Goal: Task Accomplishment & Management: Manage account settings

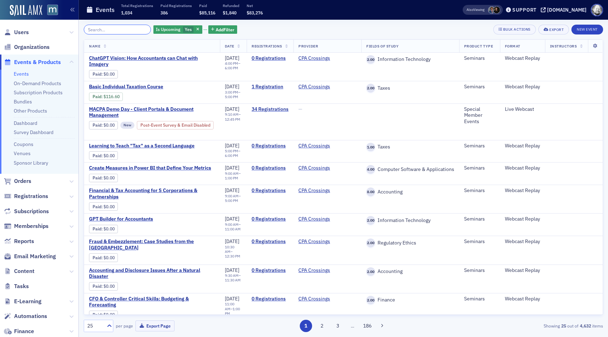
click at [112, 28] on input "search" at bounding box center [117, 30] width 67 height 10
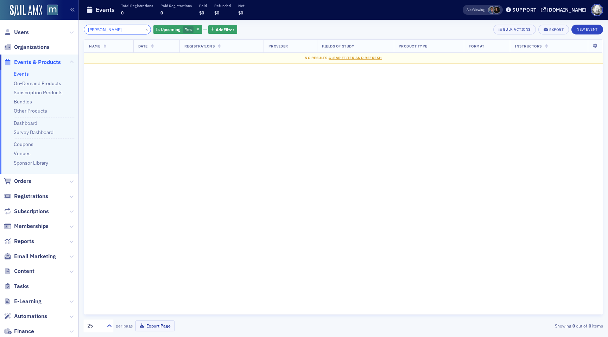
type input "cohn"
click at [195, 32] on span "button" at bounding box center [198, 29] width 6 height 6
click at [31, 226] on span "Memberships" at bounding box center [31, 226] width 34 height 8
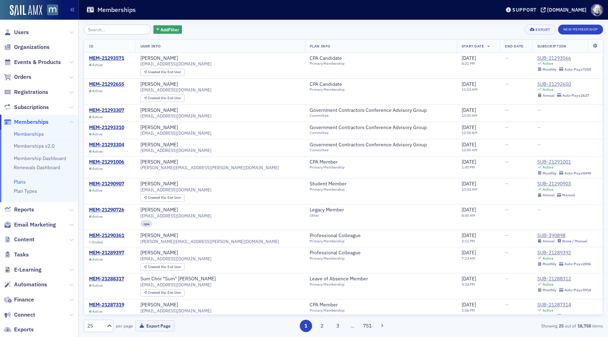
click at [21, 179] on link "Plans" at bounding box center [20, 182] width 12 height 6
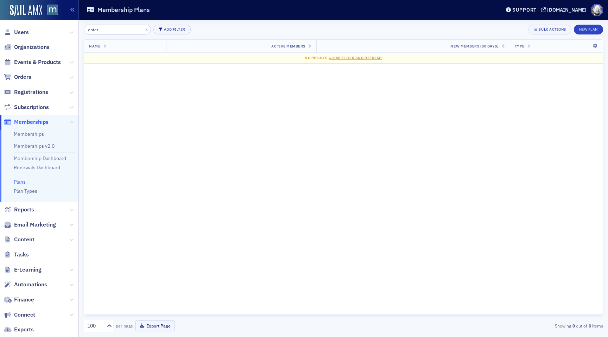
type input "enter"
click at [38, 68] on span "Events & Products" at bounding box center [39, 62] width 79 height 15
click at [38, 63] on span "Events & Products" at bounding box center [37, 62] width 47 height 8
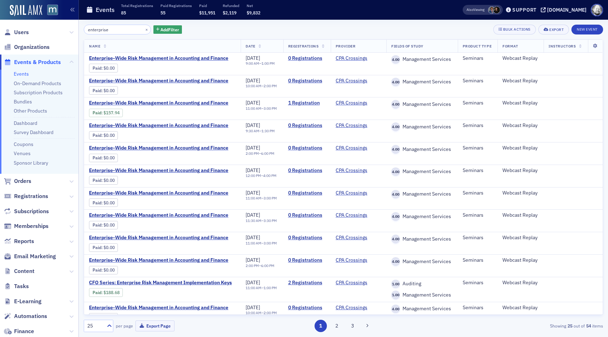
type input "enterprise"
click at [38, 88] on ul "Events On-Demand Products Subscription Products Bundles Other Products Dashboar…" at bounding box center [39, 122] width 79 height 104
click at [38, 92] on link "Subscription Products" at bounding box center [38, 92] width 49 height 6
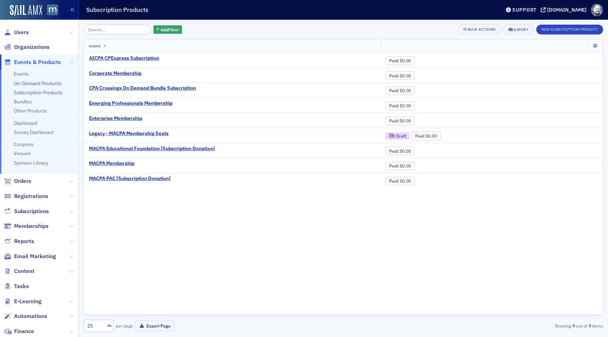
click at [40, 80] on link "On-Demand Products" at bounding box center [38, 83] width 48 height 6
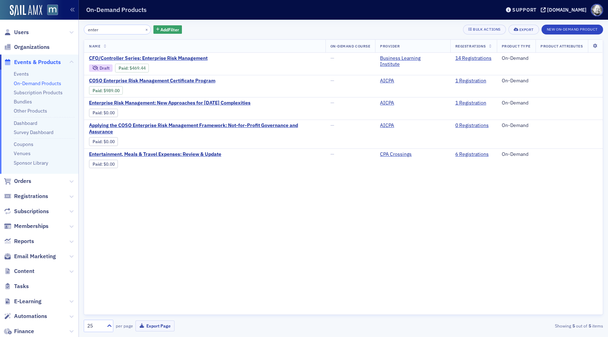
type input "enter"
click at [35, 89] on ul "Events On-Demand Products Subscription Products Bundles Other Products Dashboar…" at bounding box center [39, 122] width 79 height 104
click at [35, 92] on link "Subscription Products" at bounding box center [38, 92] width 49 height 6
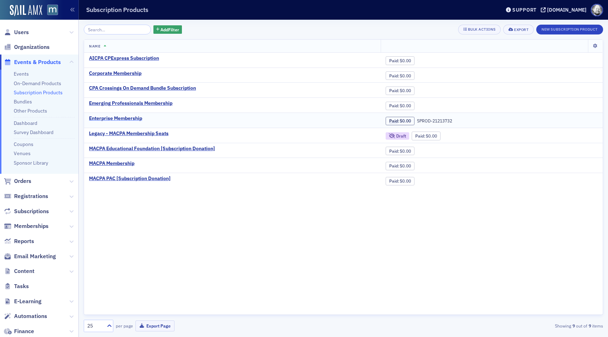
click at [105, 118] on div "Enterprise Membership" at bounding box center [115, 118] width 53 height 6
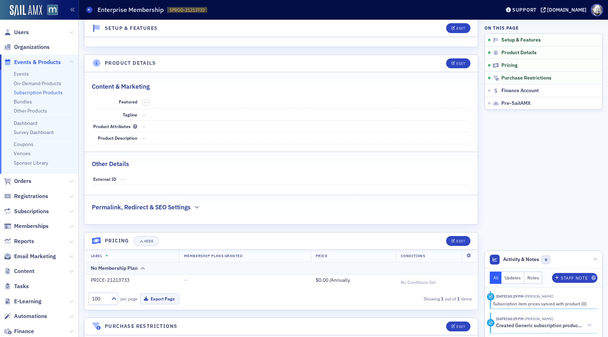
scroll to position [130, 0]
click at [458, 239] on div "Edit" at bounding box center [461, 241] width 9 height 4
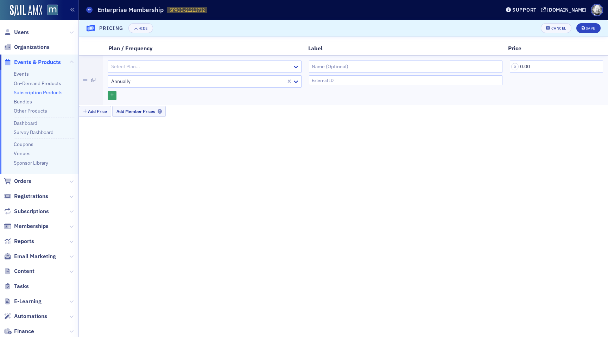
scroll to position [296, 0]
click at [297, 80] on icon at bounding box center [296, 81] width 7 height 7
click at [562, 31] on button "Cancel" at bounding box center [556, 28] width 30 height 10
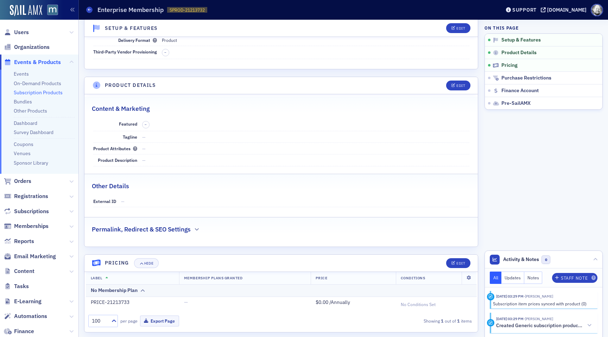
scroll to position [107, 0]
click at [194, 222] on div "Permalink, Redirect & SEO Settings" at bounding box center [281, 226] width 379 height 17
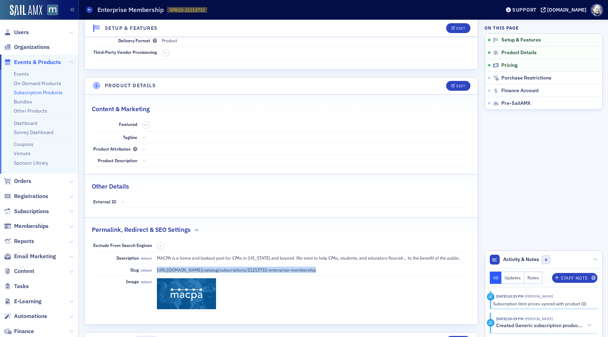
drag, startPoint x: 157, startPoint y: 267, endPoint x: 308, endPoint y: 270, distance: 150.7
click at [308, 270] on dd "https://macpa.org / catalog/subscriptions/21213732- enterprise-membership" at bounding box center [313, 269] width 313 height 11
copy dd "https://macpa.org / catalog/subscriptions/21213732- enterprise-membership"
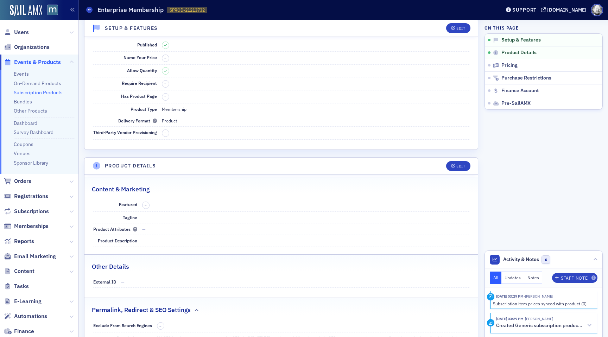
scroll to position [0, 0]
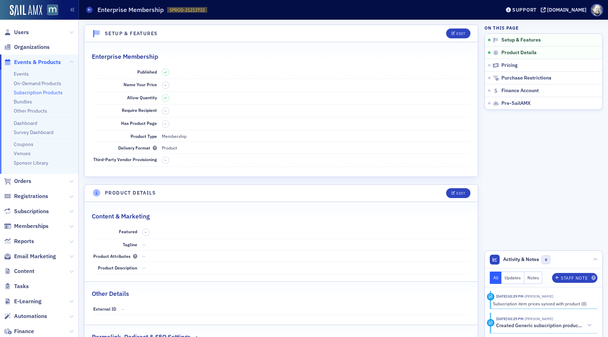
click at [36, 94] on link "Subscription Products" at bounding box center [38, 92] width 49 height 6
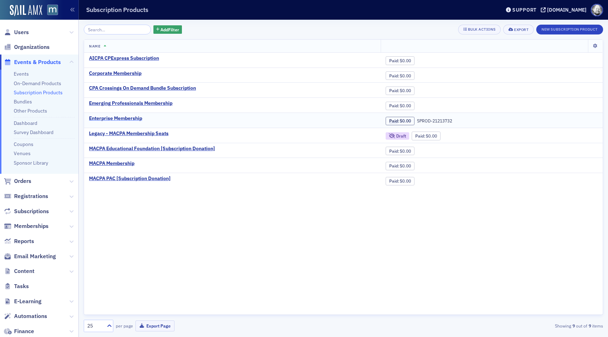
click at [125, 119] on div "Enterprise Membership" at bounding box center [115, 118] width 53 height 6
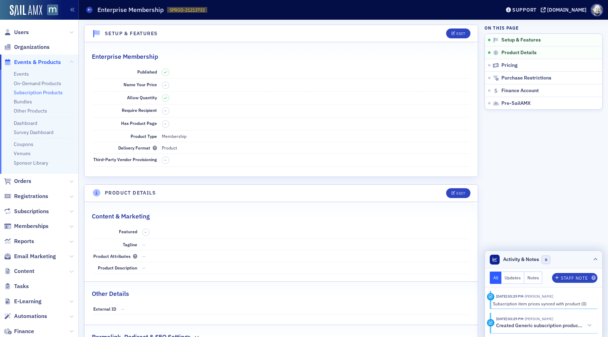
click at [598, 259] on header "Activity & Notes 0" at bounding box center [544, 260] width 118 height 18
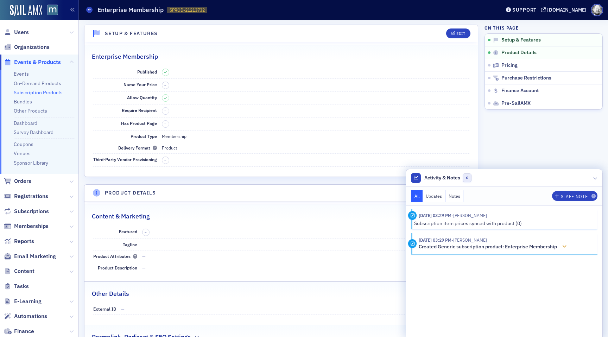
click at [566, 243] on div at bounding box center [565, 246] width 10 height 7
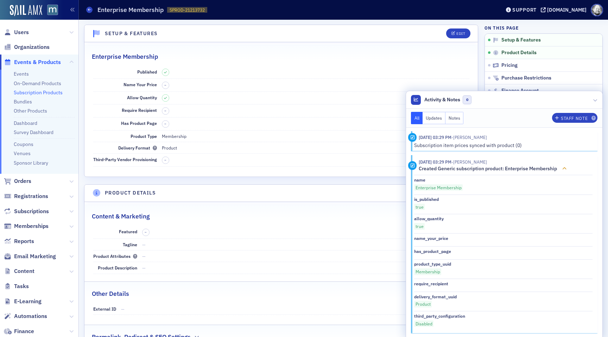
click at [567, 169] on icon at bounding box center [565, 168] width 4 height 5
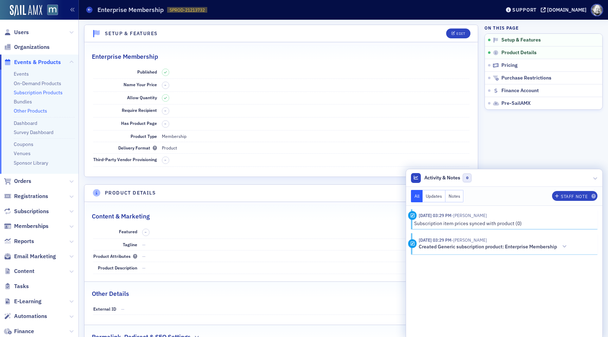
click at [27, 113] on link "Other Products" at bounding box center [30, 111] width 33 height 6
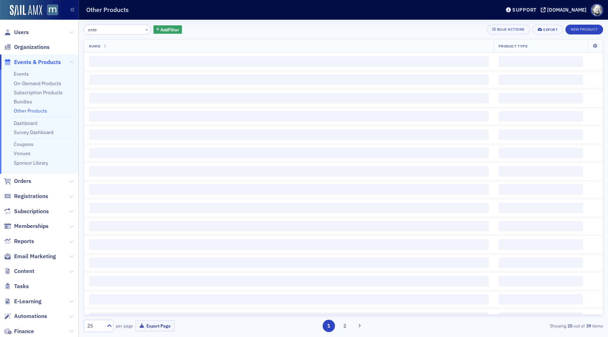
type input "enter"
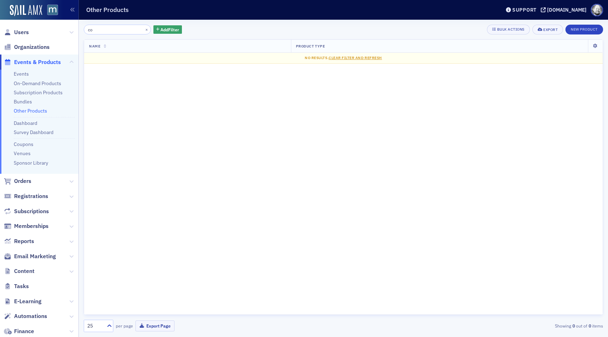
type input "c"
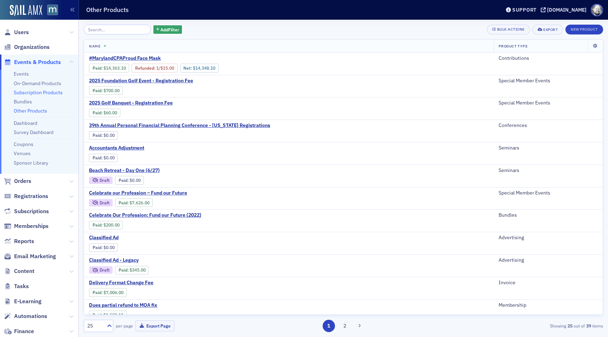
click at [37, 91] on link "Subscription Products" at bounding box center [38, 92] width 49 height 6
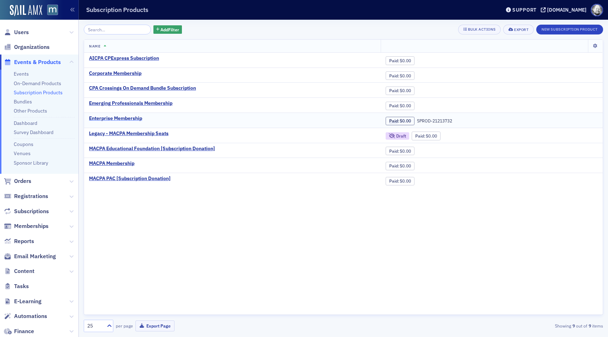
click at [127, 119] on div "Enterprise Membership" at bounding box center [115, 118] width 53 height 6
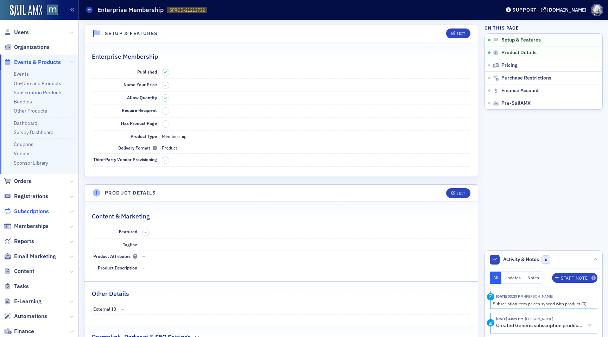
click at [34, 210] on span "Subscriptions" at bounding box center [31, 212] width 35 height 8
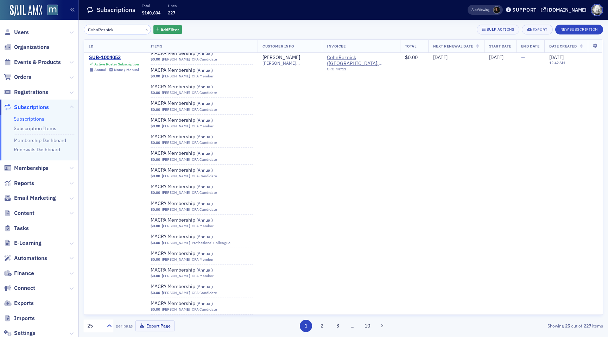
scroll to position [1356, 0]
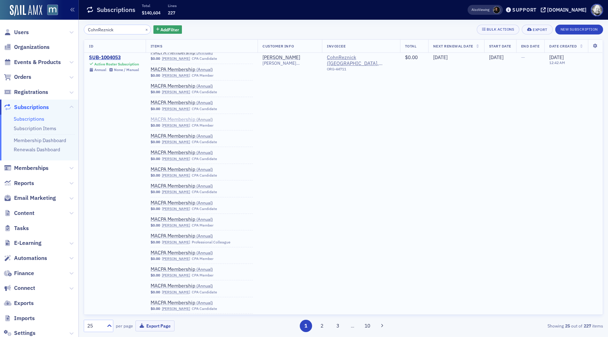
type input "CohnReznick"
click at [173, 120] on span "MACPA Membership ( Annual )" at bounding box center [195, 120] width 89 height 6
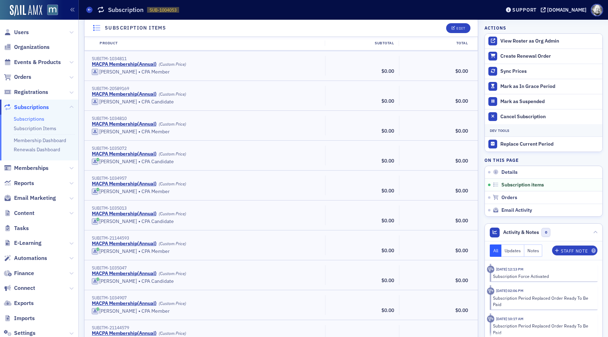
scroll to position [2745, 0]
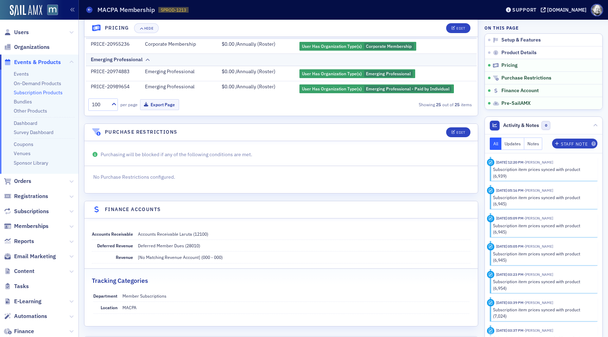
scroll to position [536, 0]
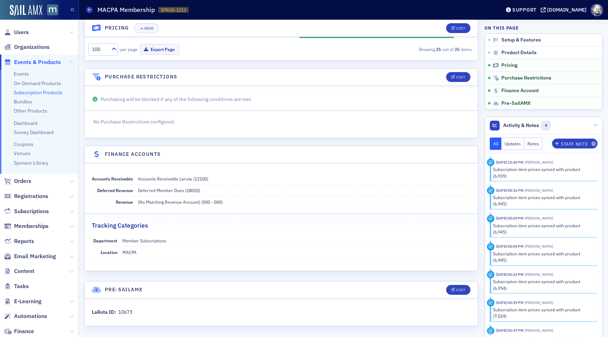
click at [36, 92] on link "Subscription Products" at bounding box center [38, 92] width 49 height 6
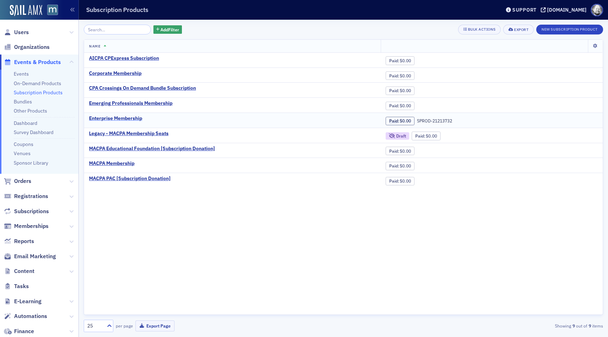
click at [115, 120] on div "Enterprise Membership" at bounding box center [115, 118] width 53 height 6
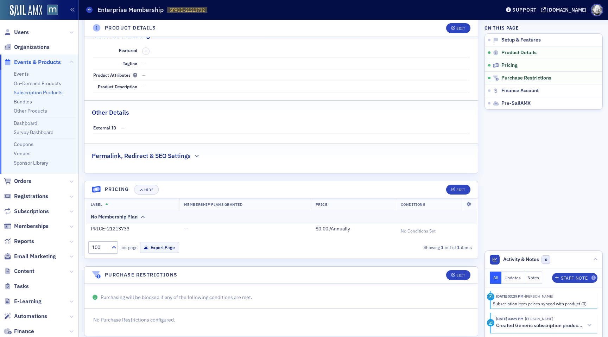
scroll to position [178, 0]
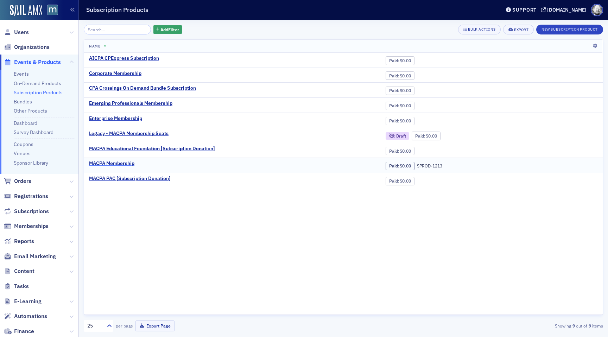
click at [116, 165] on div "MACPA Membership" at bounding box center [111, 164] width 45 height 6
click at [121, 115] on div "Enterprise Membership" at bounding box center [115, 118] width 53 height 6
click at [117, 163] on div "MACPA Membership" at bounding box center [111, 164] width 45 height 6
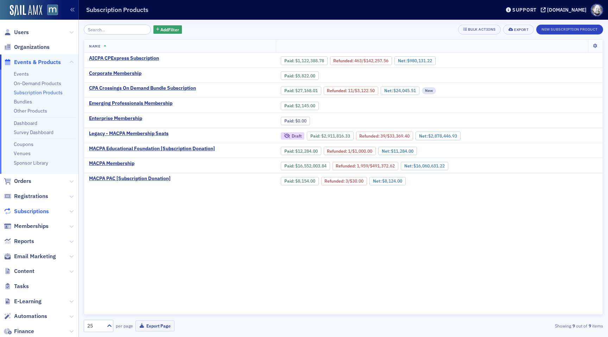
click at [33, 214] on span "Subscriptions" at bounding box center [31, 212] width 35 height 8
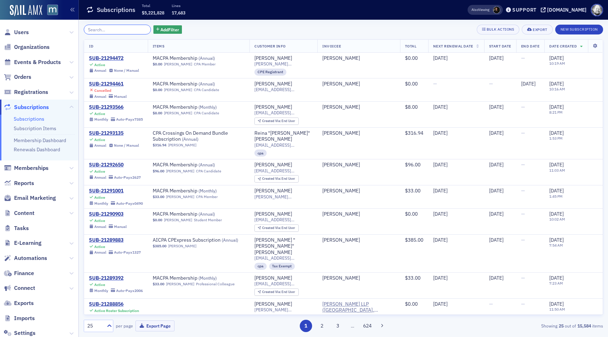
click at [108, 29] on input "search" at bounding box center [117, 30] width 67 height 10
paste input "7/24/2025"
type input "7/24/2025"
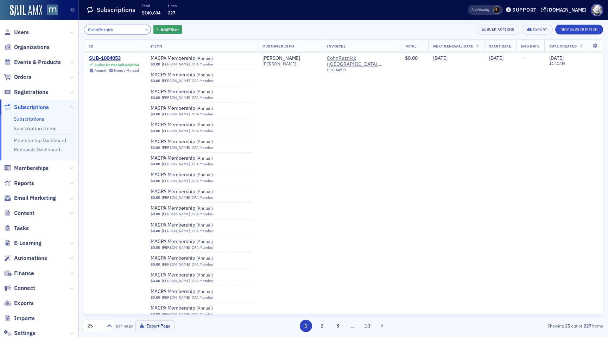
type input "CohnReznick"
click at [144, 31] on button "×" at bounding box center [147, 29] width 6 height 6
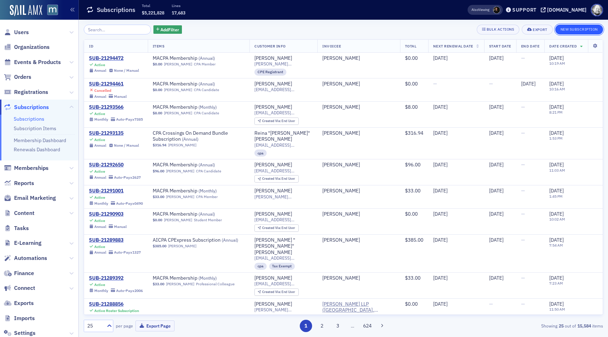
click at [574, 31] on button "New Subscription" at bounding box center [579, 30] width 48 height 10
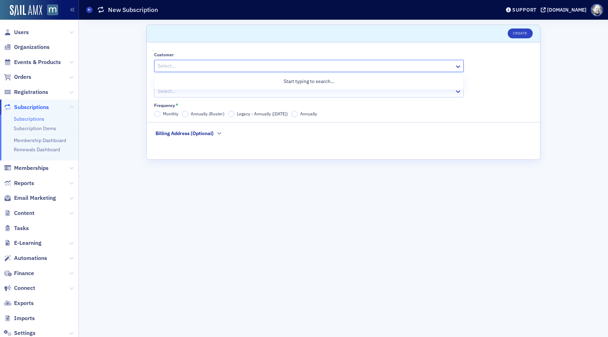
click at [349, 63] on div at bounding box center [305, 66] width 297 height 9
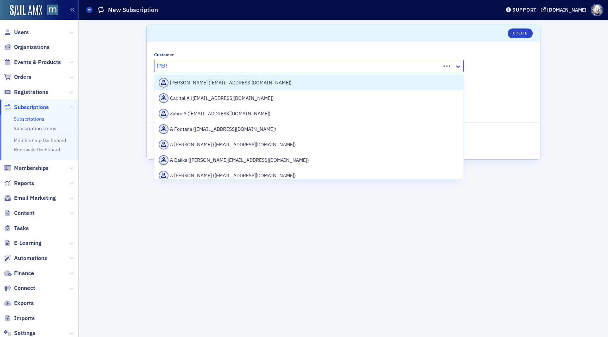
type input "aidan"
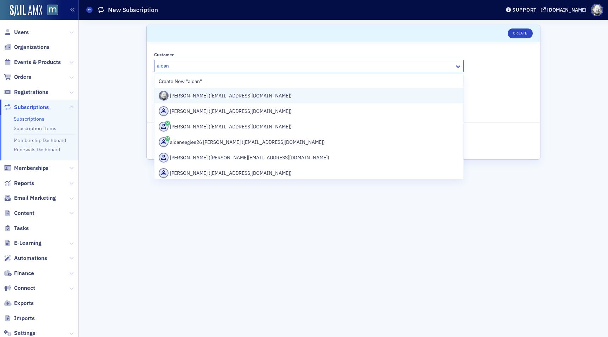
click at [284, 92] on div "Aidan Sullivan (aidan@blueoceanideas.com)" at bounding box center [309, 96] width 301 height 10
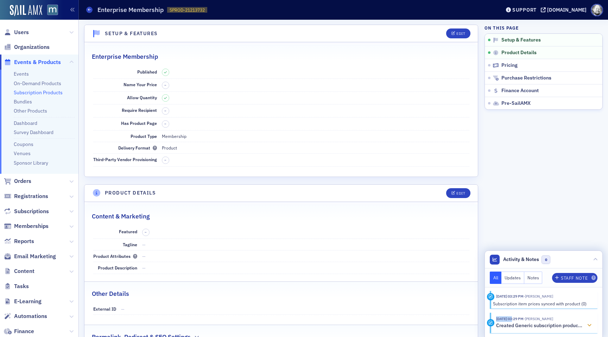
drag, startPoint x: 497, startPoint y: 319, endPoint x: 514, endPoint y: 319, distance: 16.9
click at [514, 319] on time "7/24/2025 03:29 PM" at bounding box center [509, 318] width 27 height 5
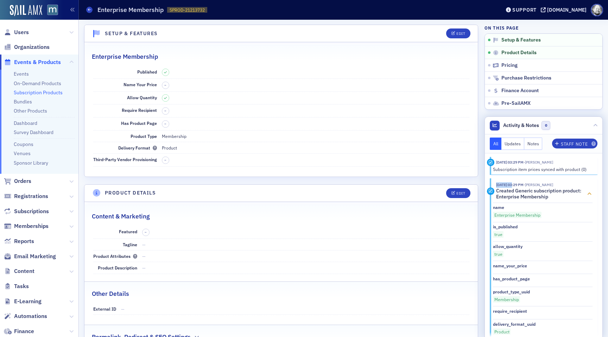
copy time "7/24/2025"
click at [596, 132] on header "Activity & Notes 0" at bounding box center [544, 126] width 118 height 18
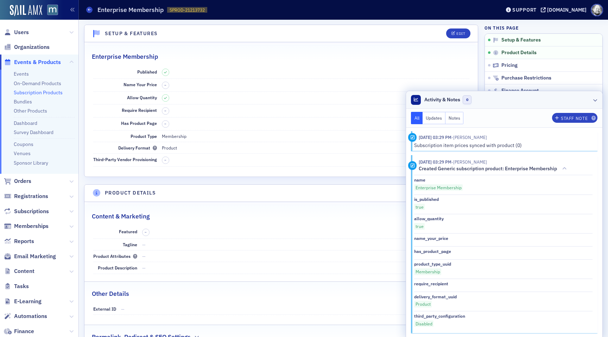
click at [596, 104] on header "Activity & Notes 0" at bounding box center [504, 100] width 196 height 18
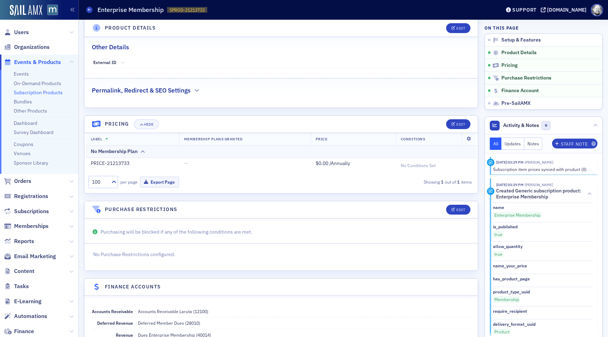
scroll to position [252, 0]
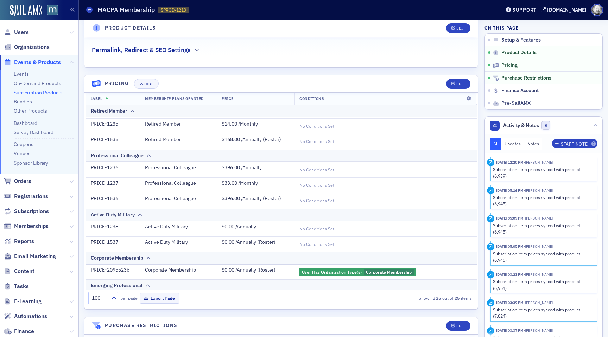
scroll to position [327, 0]
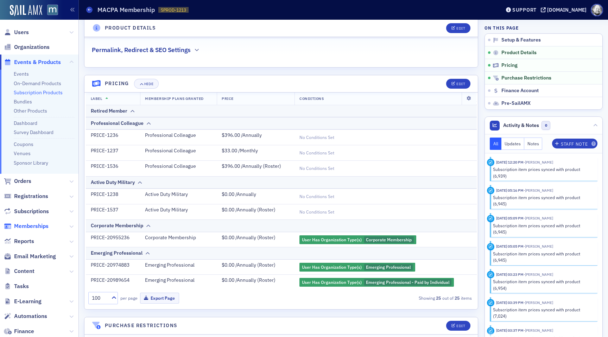
click at [35, 224] on span "Memberships" at bounding box center [31, 226] width 34 height 8
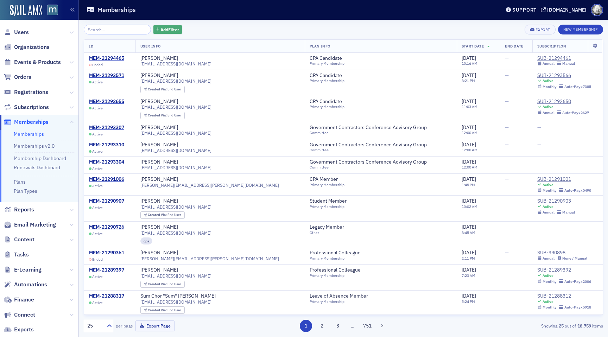
drag, startPoint x: 176, startPoint y: 34, endPoint x: 170, endPoint y: 32, distance: 6.3
click at [176, 34] on div "Add Filter Export New Membership ID User Info Plan Info Start Date End Date Sub…" at bounding box center [344, 179] width 520 height 308
click at [170, 32] on span "Add Filter" at bounding box center [170, 29] width 19 height 6
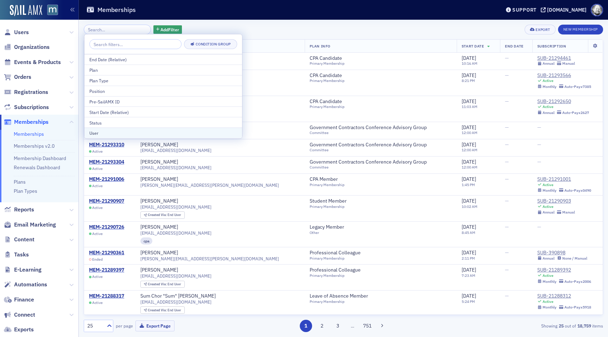
click at [135, 130] on div "User" at bounding box center [163, 133] width 148 height 6
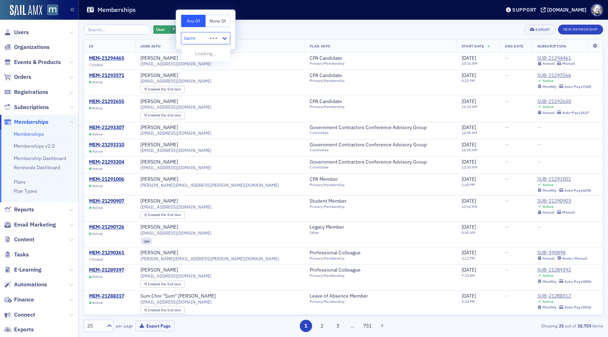
type input "lauren"
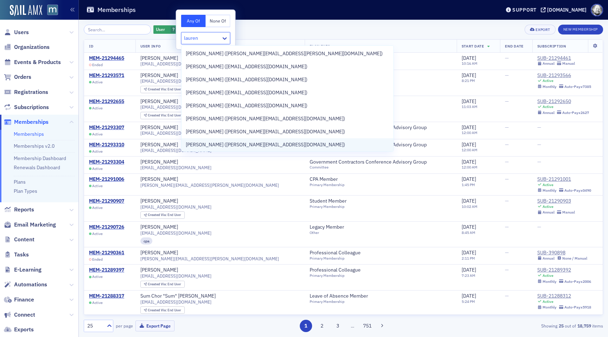
click at [206, 146] on span "[PERSON_NAME] ([PERSON_NAME][EMAIL_ADDRESS][DOMAIN_NAME])" at bounding box center [265, 144] width 159 height 7
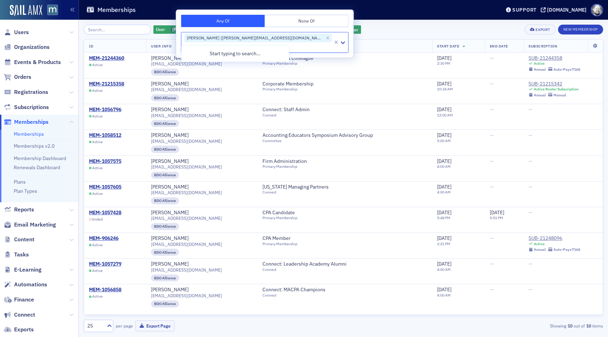
click at [337, 29] on div "User Lauren McDonough (lauren@macpa.org) Add Filter Export New Membership" at bounding box center [344, 30] width 520 height 10
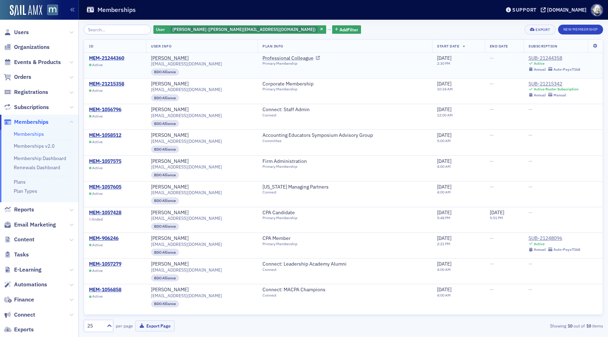
click at [109, 58] on div "MEM-21244360" at bounding box center [106, 58] width 35 height 6
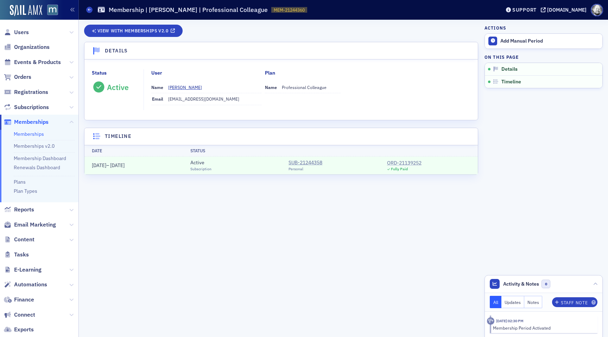
click at [408, 162] on div "ORD-21139252" at bounding box center [404, 162] width 34 height 7
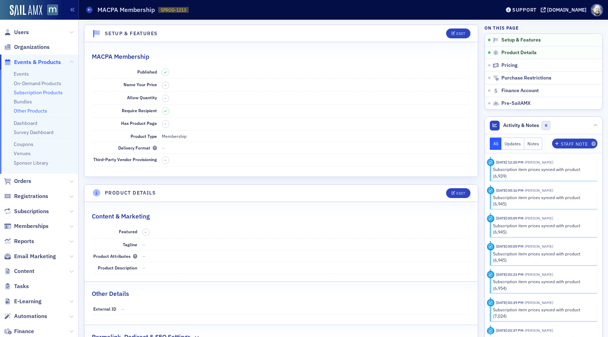
click at [35, 111] on link "Other Products" at bounding box center [30, 111] width 33 height 6
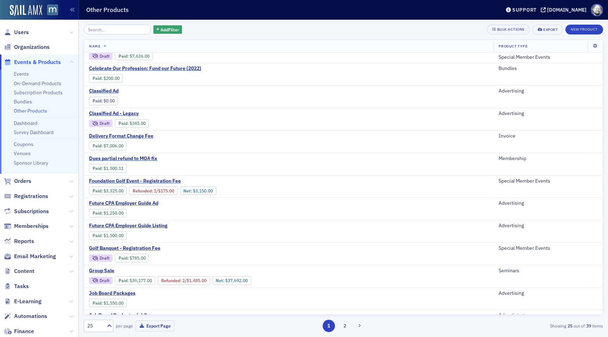
scroll to position [147, 0]
click at [30, 102] on link "Bundles" at bounding box center [23, 102] width 18 height 6
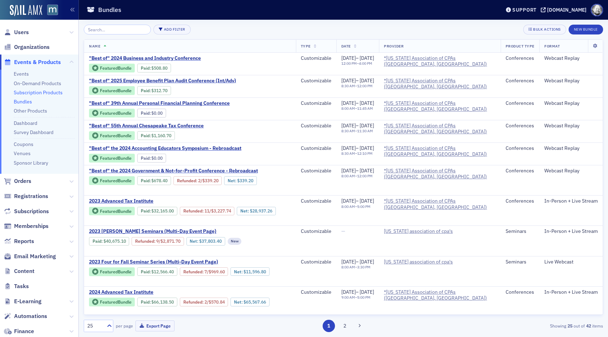
click at [37, 93] on link "Subscription Products" at bounding box center [38, 92] width 49 height 6
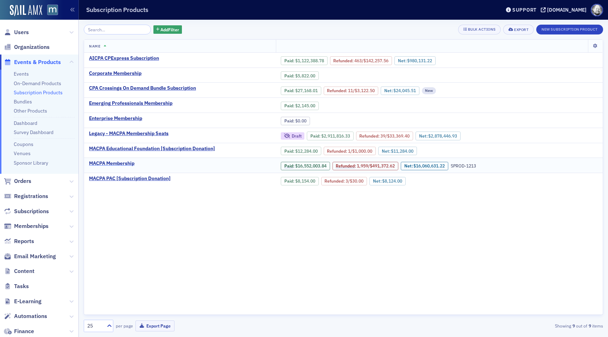
click at [107, 163] on div "MACPA Membership" at bounding box center [111, 164] width 45 height 6
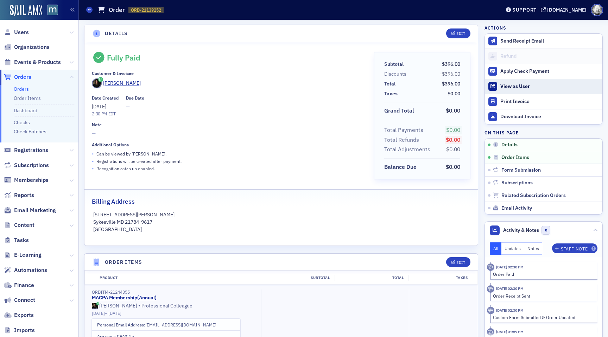
click at [529, 86] on div "View as User" at bounding box center [550, 86] width 99 height 6
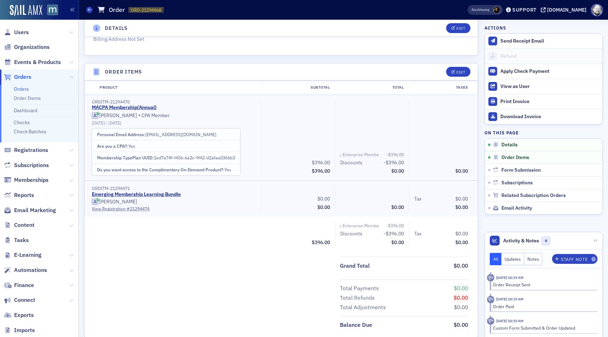
scroll to position [176, 0]
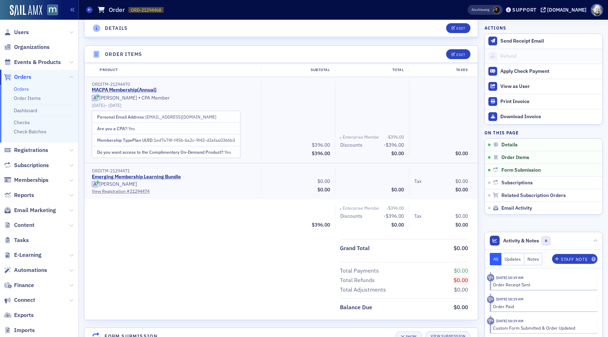
scroll to position [194, 0]
click at [17, 90] on link "Orders" at bounding box center [21, 89] width 15 height 6
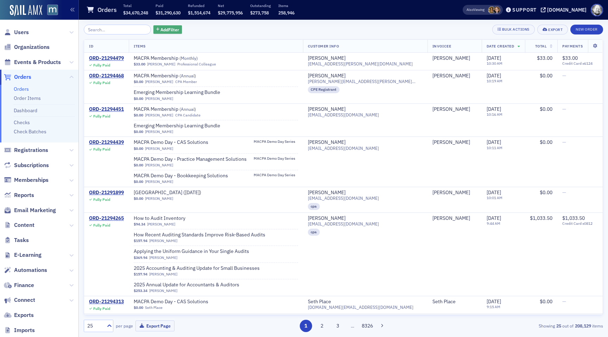
click at [161, 32] on span "Add Filter" at bounding box center [170, 29] width 19 height 6
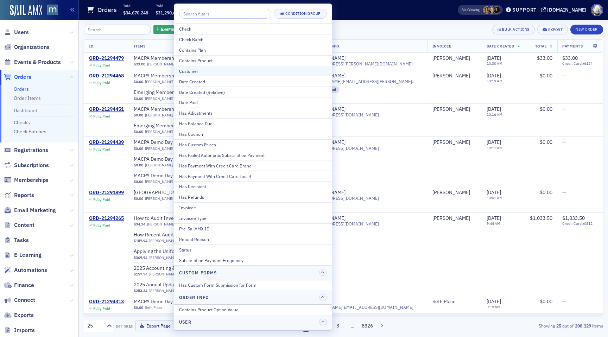
click at [183, 68] on div "Customer" at bounding box center [253, 71] width 148 height 6
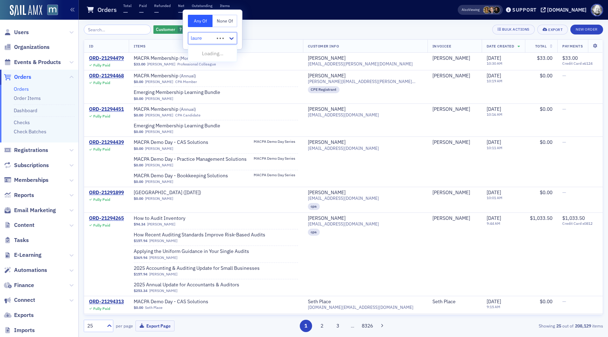
type input "lauren"
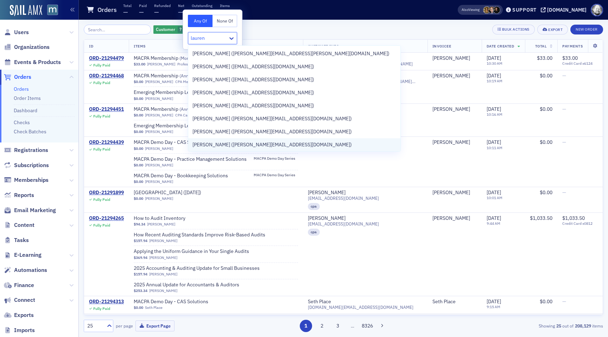
click at [223, 145] on span "[PERSON_NAME] ([PERSON_NAME][EMAIL_ADDRESS][DOMAIN_NAME])" at bounding box center [272, 144] width 159 height 7
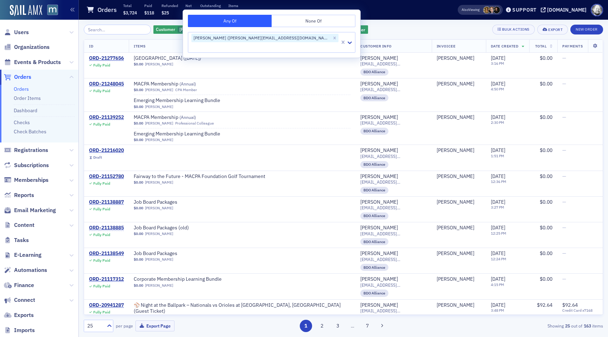
click at [347, 31] on div "Customer [PERSON_NAME] ([PERSON_NAME][EMAIL_ADDRESS][DOMAIN_NAME]) Add Filter B…" at bounding box center [344, 30] width 520 height 10
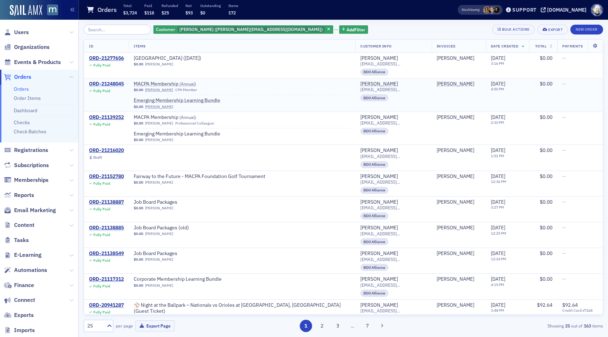
click at [111, 83] on div "ORD-21248045" at bounding box center [106, 84] width 35 height 6
click at [117, 151] on div "ORD-21216020" at bounding box center [106, 150] width 35 height 6
click at [28, 163] on span "Subscriptions" at bounding box center [31, 166] width 35 height 8
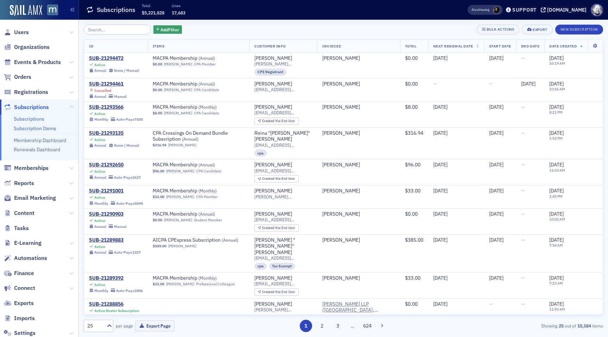
click at [30, 127] on link "Subscription Items" at bounding box center [35, 128] width 43 height 6
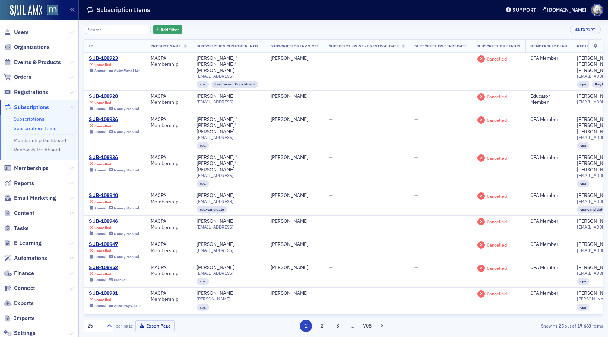
click at [29, 120] on link "Subscriptions" at bounding box center [29, 119] width 31 height 6
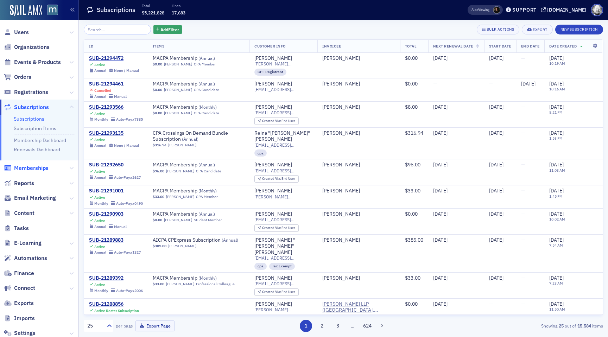
click at [28, 171] on span "Memberships" at bounding box center [31, 168] width 34 height 8
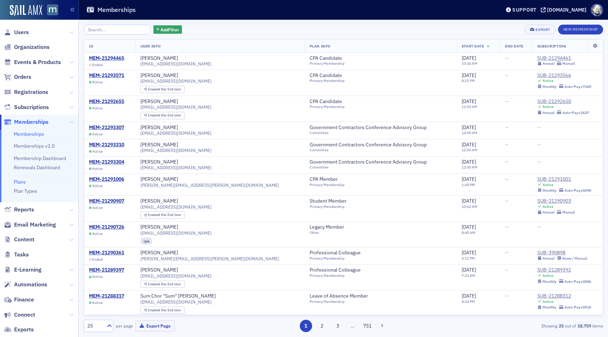
click at [19, 182] on link "Plans" at bounding box center [20, 182] width 12 height 6
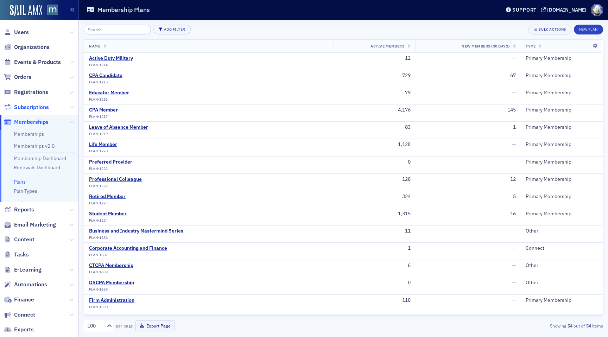
click at [32, 107] on span "Subscriptions" at bounding box center [31, 107] width 35 height 8
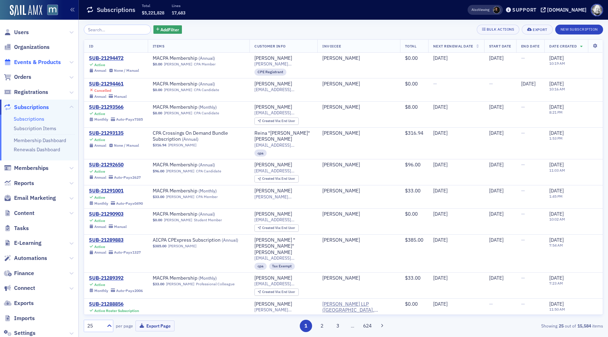
click at [34, 62] on span "Events & Products" at bounding box center [37, 62] width 47 height 8
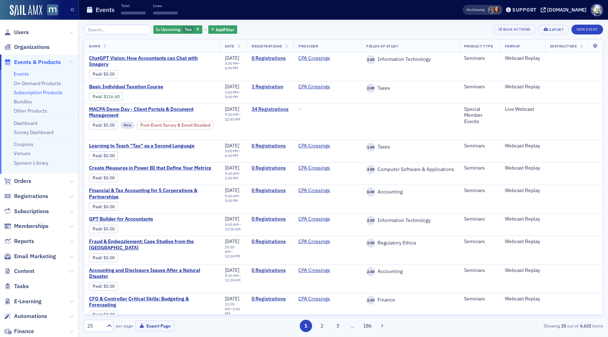
click at [32, 89] on link "Subscription Products" at bounding box center [38, 92] width 49 height 6
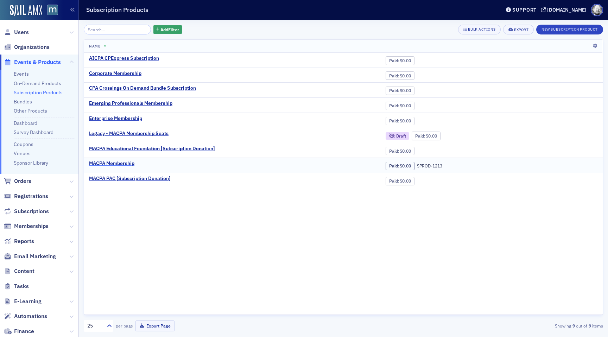
click at [114, 164] on div "MACPA Membership" at bounding box center [111, 164] width 45 height 6
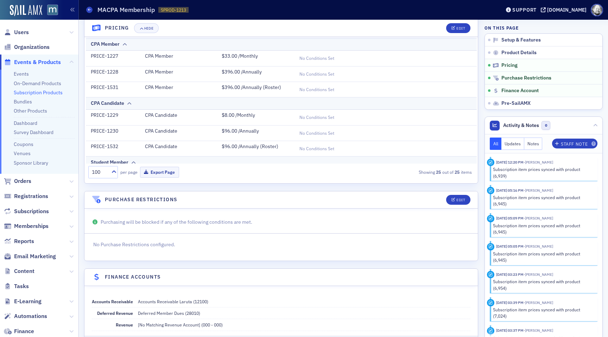
click at [49, 90] on link "Subscription Products" at bounding box center [38, 92] width 49 height 6
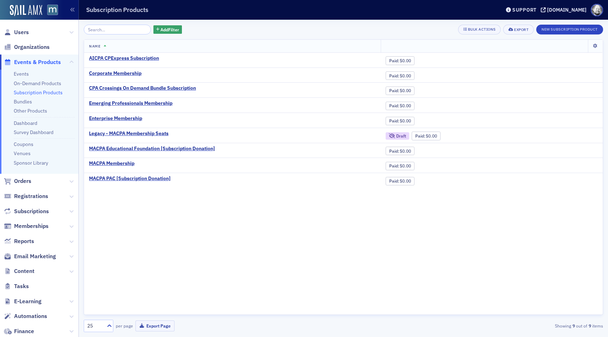
click at [133, 116] on div "Enterprise Membership" at bounding box center [115, 118] width 53 height 6
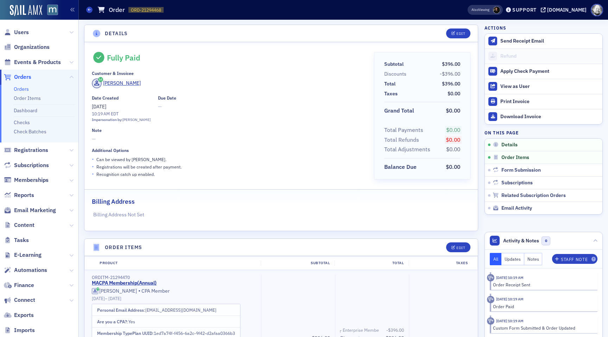
click at [21, 89] on link "Orders" at bounding box center [21, 89] width 15 height 6
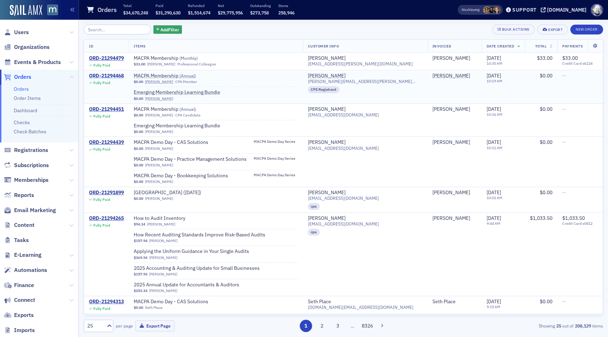
click at [115, 76] on div "ORD-21294468" at bounding box center [106, 76] width 35 height 6
click at [168, 27] on span "Add Filter" at bounding box center [170, 29] width 19 height 6
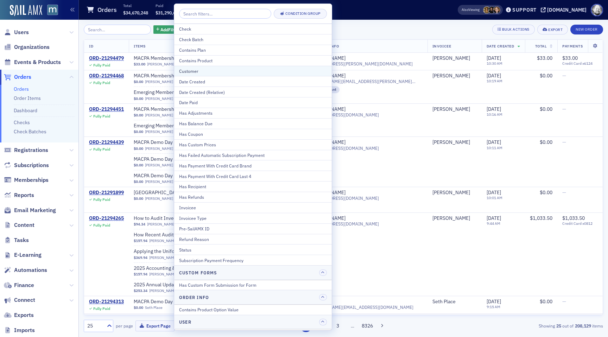
click at [197, 71] on div "Customer" at bounding box center [253, 71] width 148 height 6
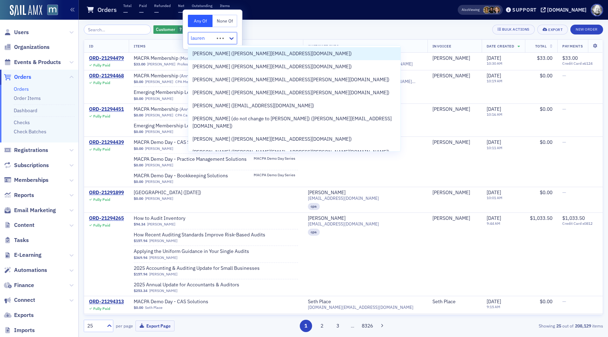
type input "lauren m"
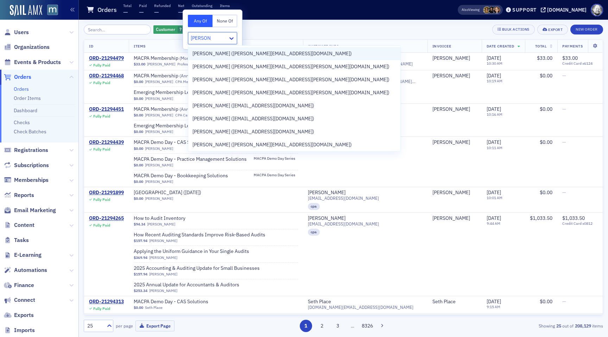
click at [210, 57] on span "Lauren McDonough (lauren@macpa.org)" at bounding box center [272, 53] width 159 height 7
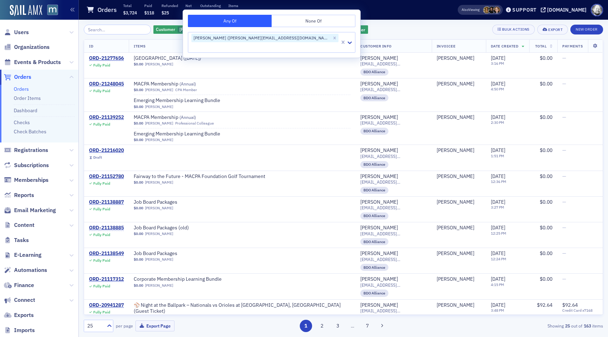
click at [332, 29] on div "Customer Lauren McDonough (lauren@macpa.org) Add Filter Bulk Actions Export New…" at bounding box center [344, 30] width 520 height 10
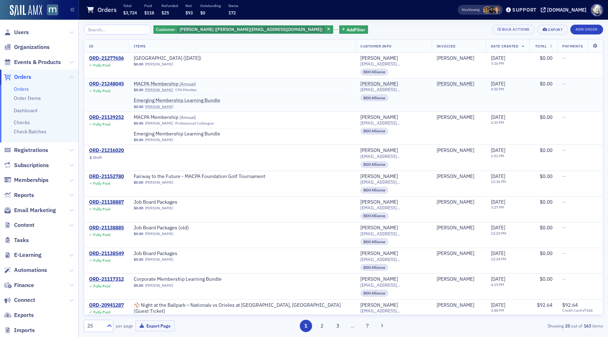
click at [110, 82] on div "ORD-21248045" at bounding box center [106, 84] width 35 height 6
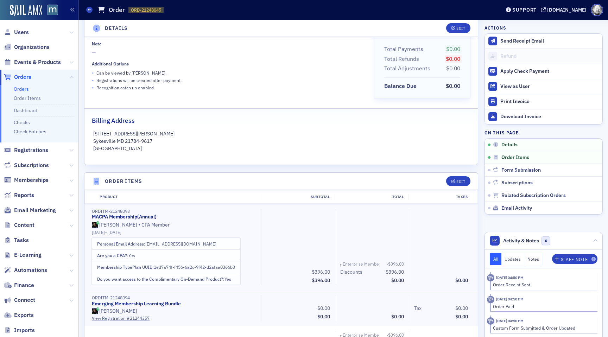
scroll to position [132, 0]
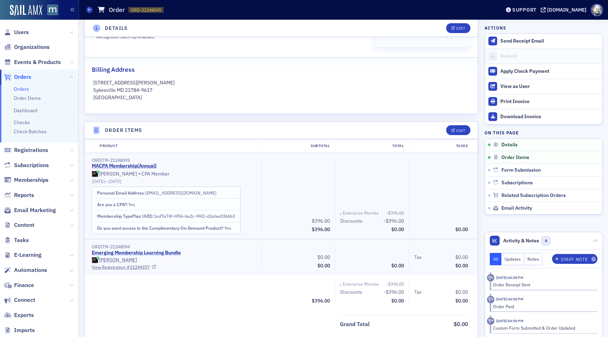
click at [167, 252] on link "Emerging Membership Learning Bundle" at bounding box center [136, 253] width 89 height 6
